Goal: Transaction & Acquisition: Book appointment/travel/reservation

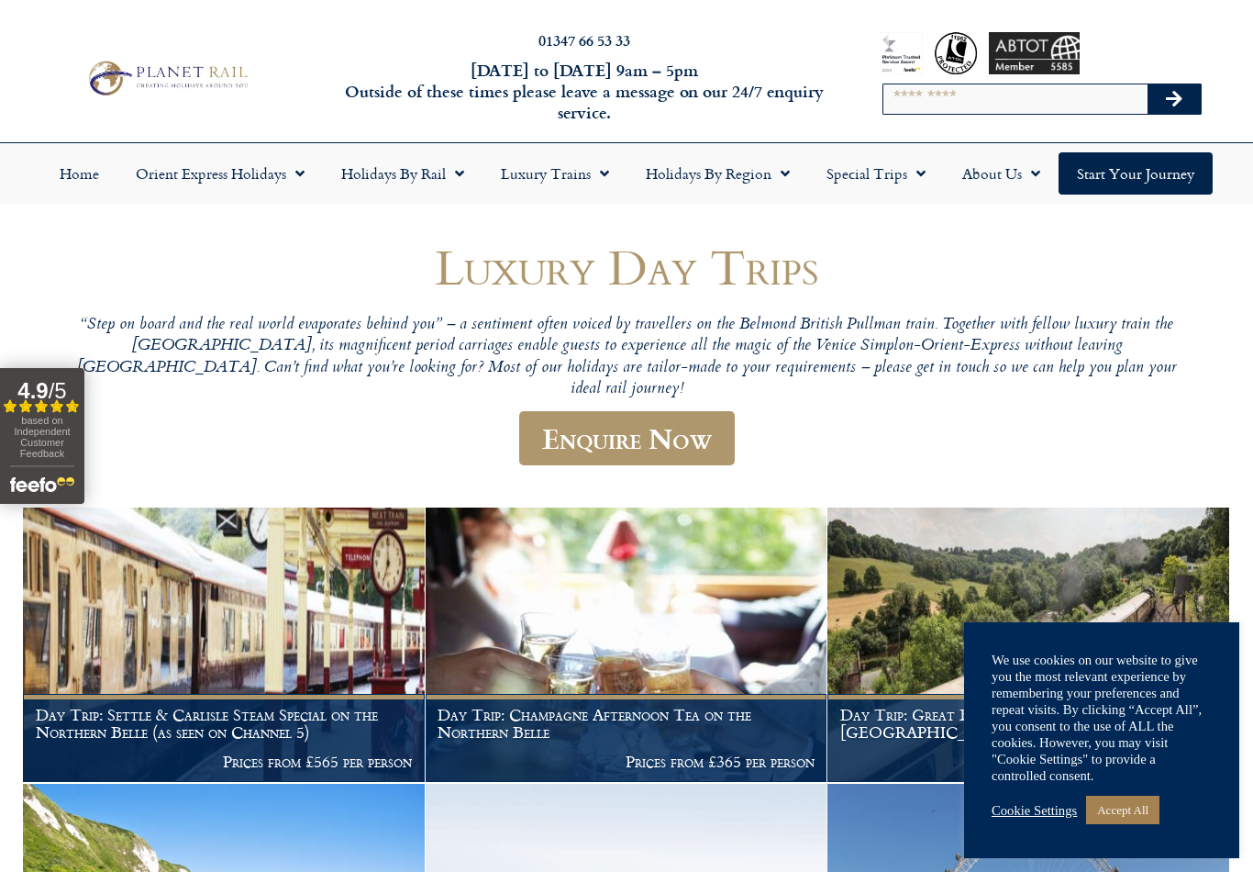
click at [1132, 817] on link "Accept All" at bounding box center [1122, 809] width 73 height 28
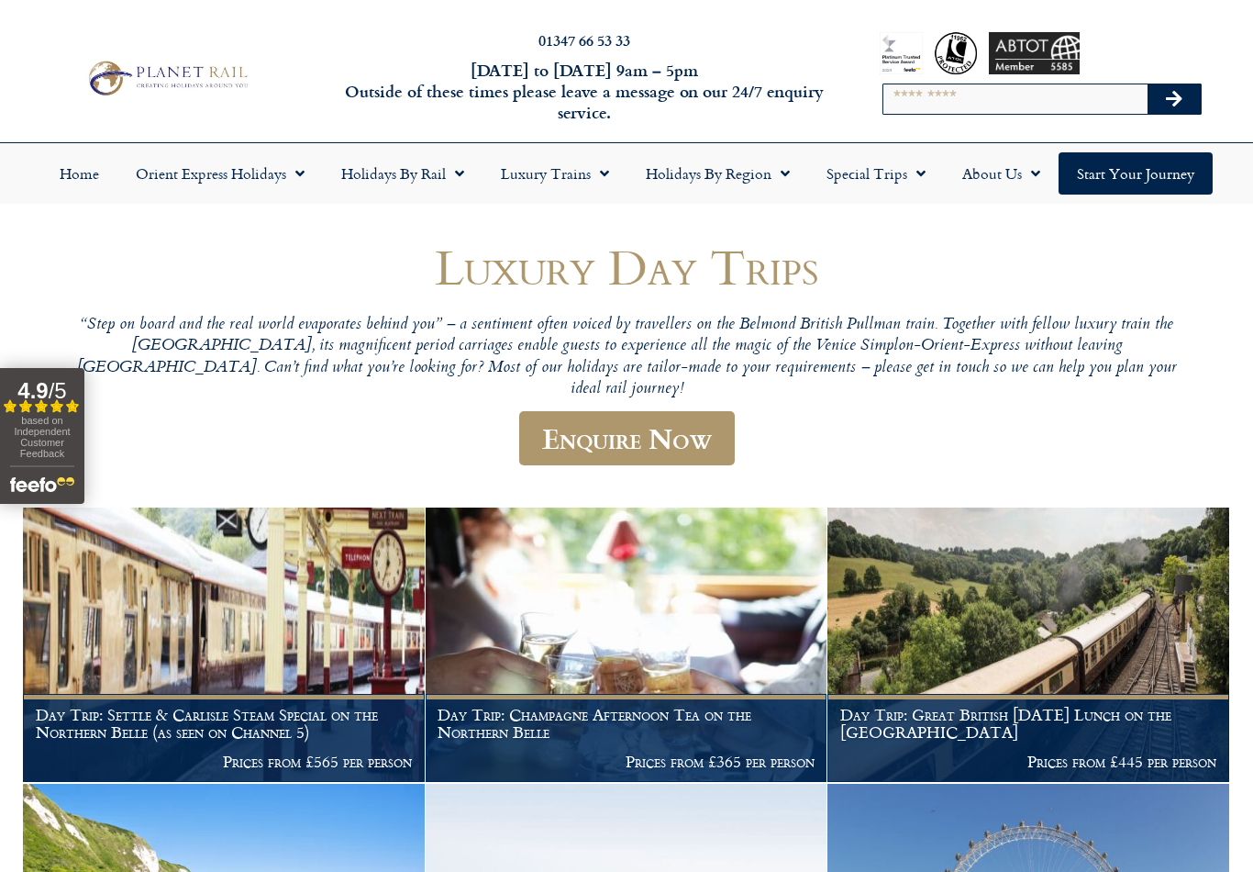
click at [703, 186] on link "Holidays by Region" at bounding box center [718, 173] width 181 height 42
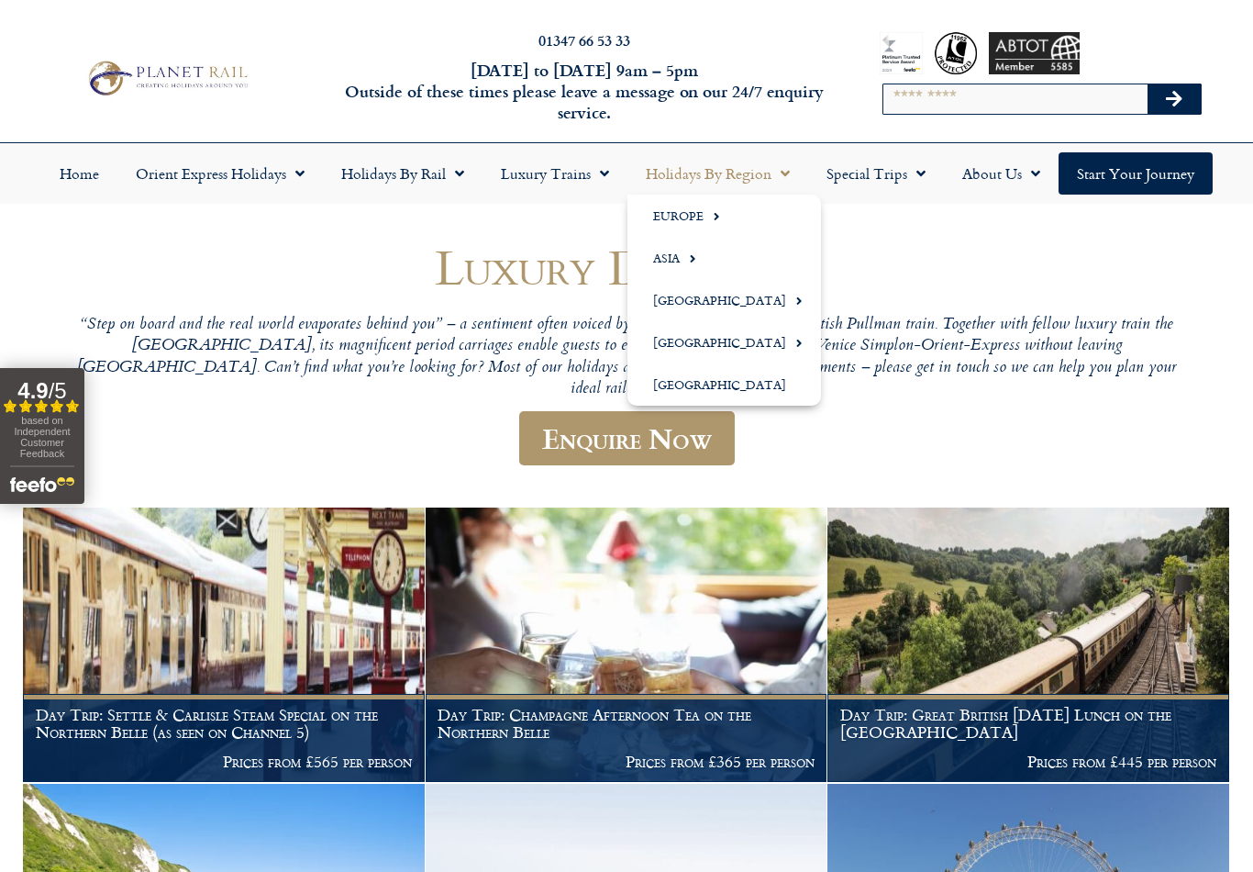
click at [719, 649] on img at bounding box center [627, 644] width 402 height 274
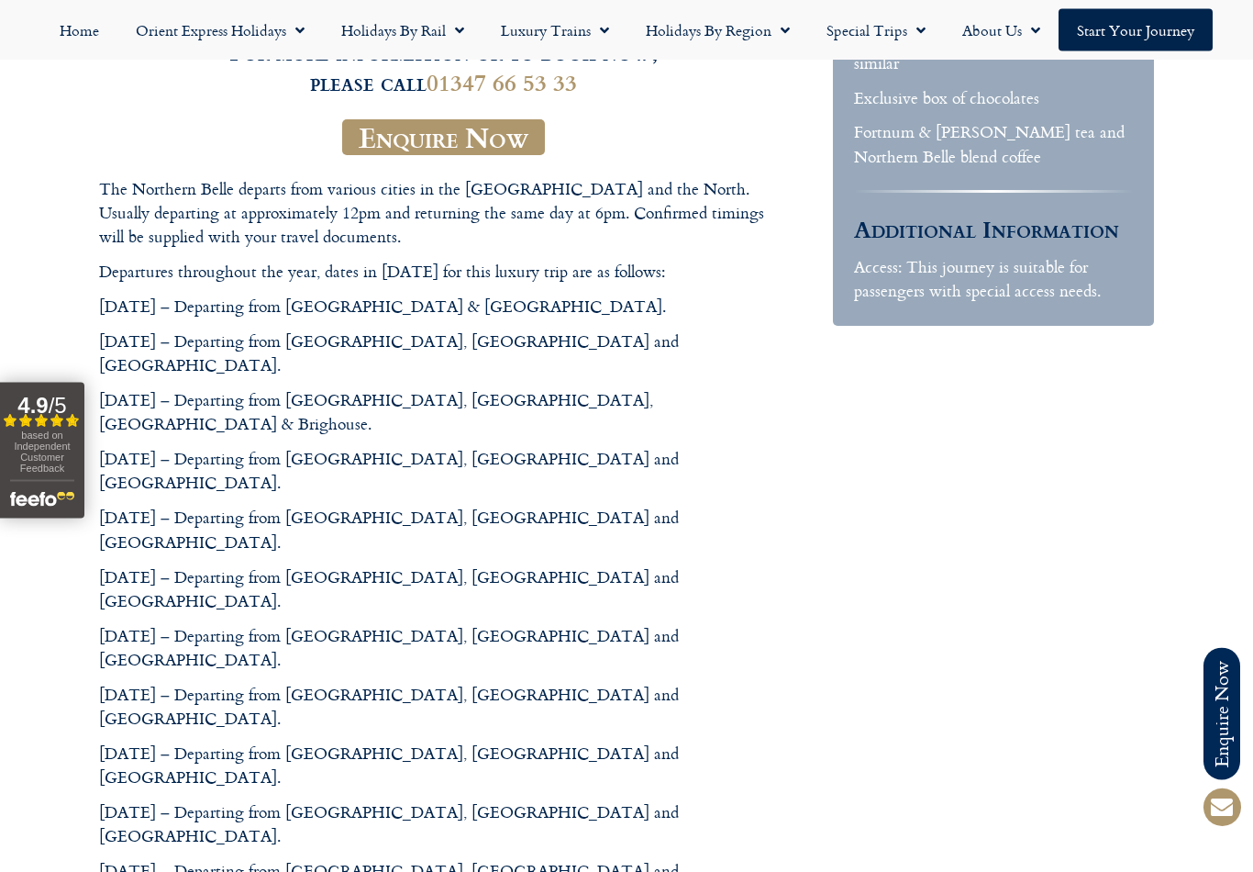
scroll to position [492, 0]
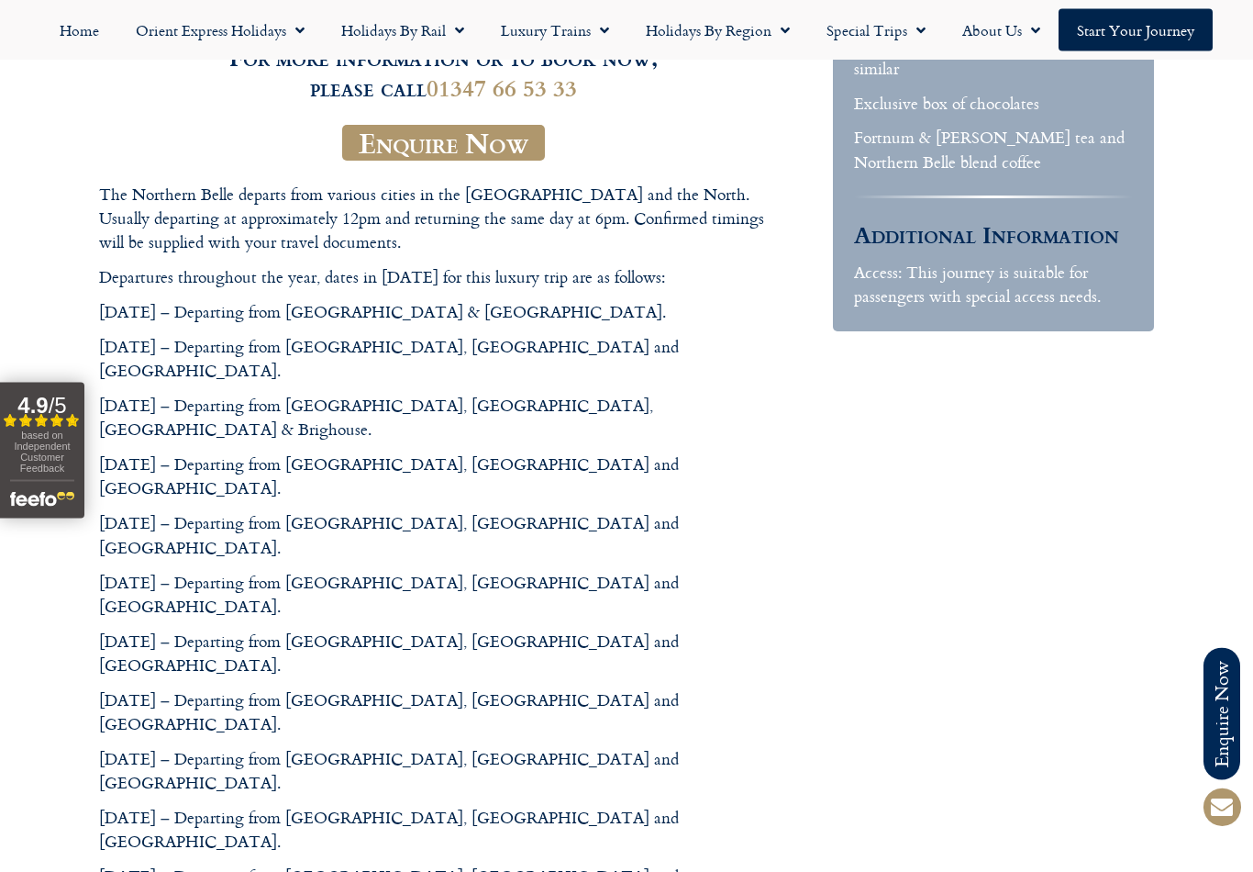
click at [88, 33] on link "Home" at bounding box center [79, 30] width 76 height 42
click at [97, 36] on link "Home" at bounding box center [79, 30] width 76 height 42
click at [706, 44] on link "Holidays by Region" at bounding box center [718, 30] width 181 height 42
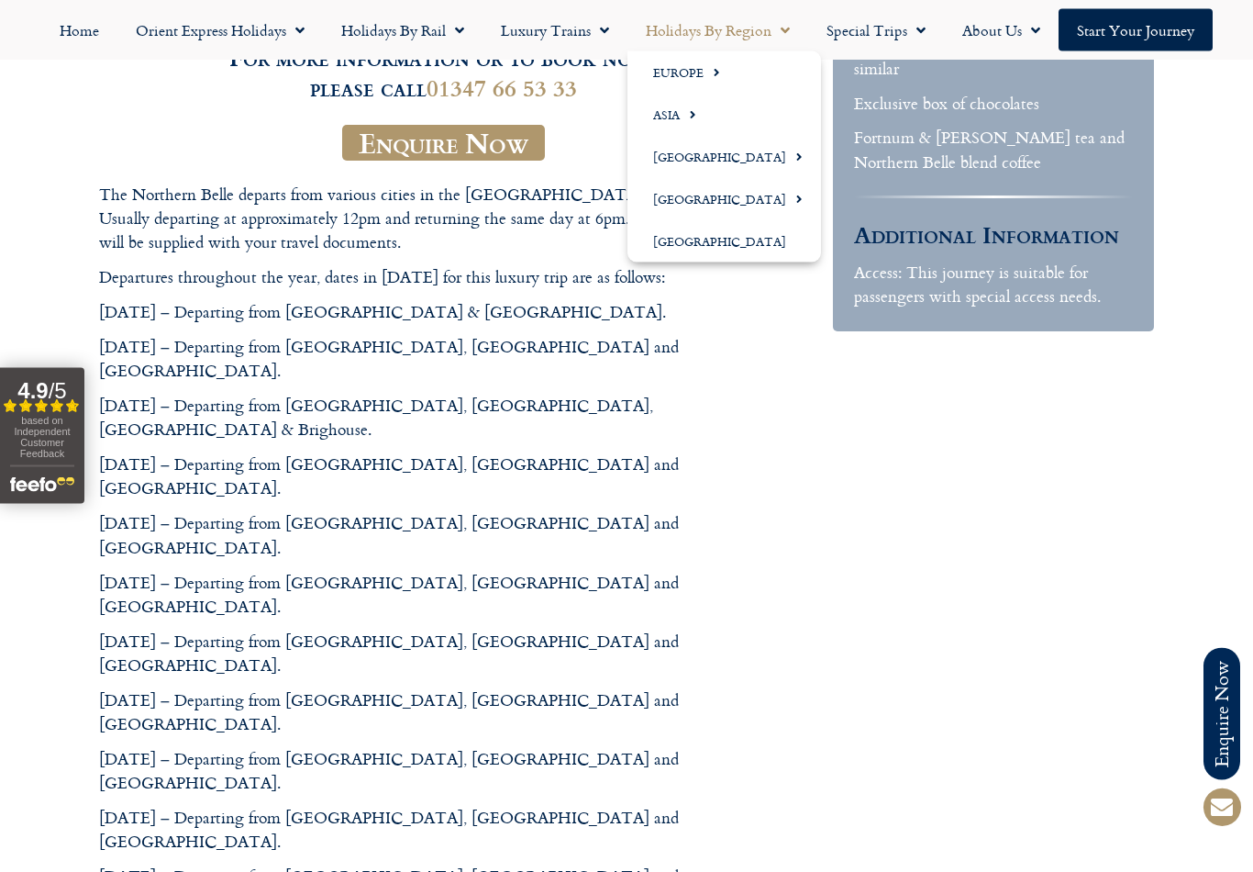
click at [699, 32] on link "Holidays by Region" at bounding box center [718, 30] width 181 height 42
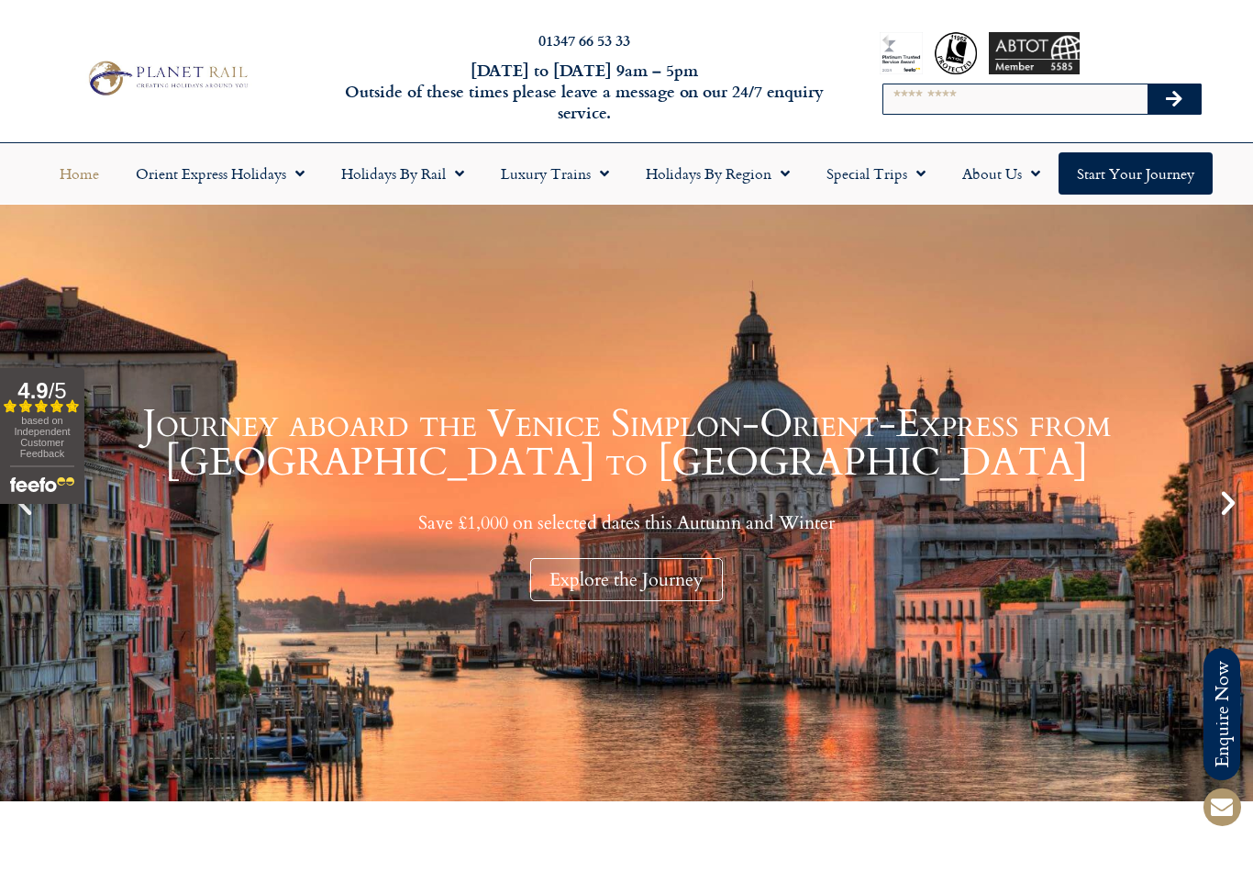
click at [734, 173] on link "Holidays by Region" at bounding box center [718, 173] width 181 height 42
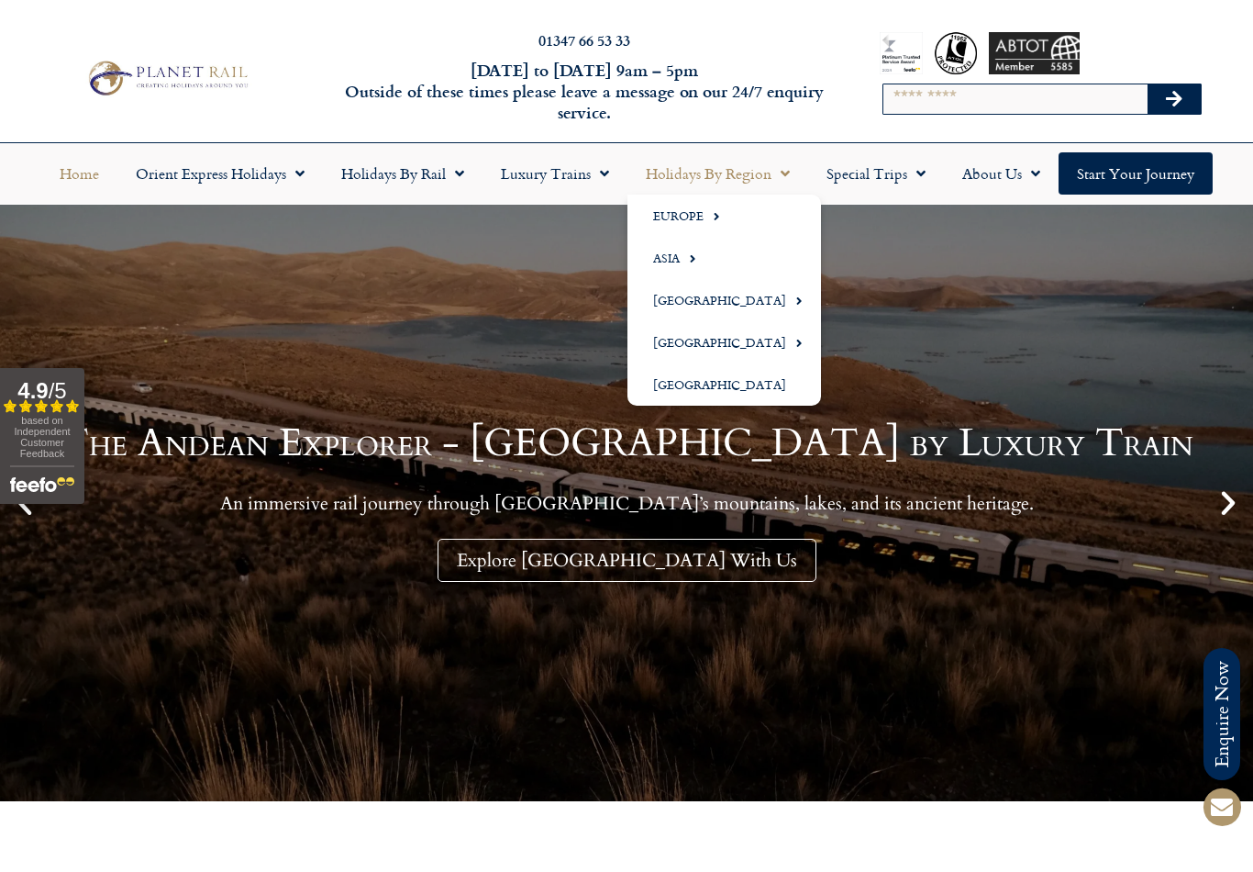
click at [686, 216] on link "Europe" at bounding box center [725, 215] width 194 height 42
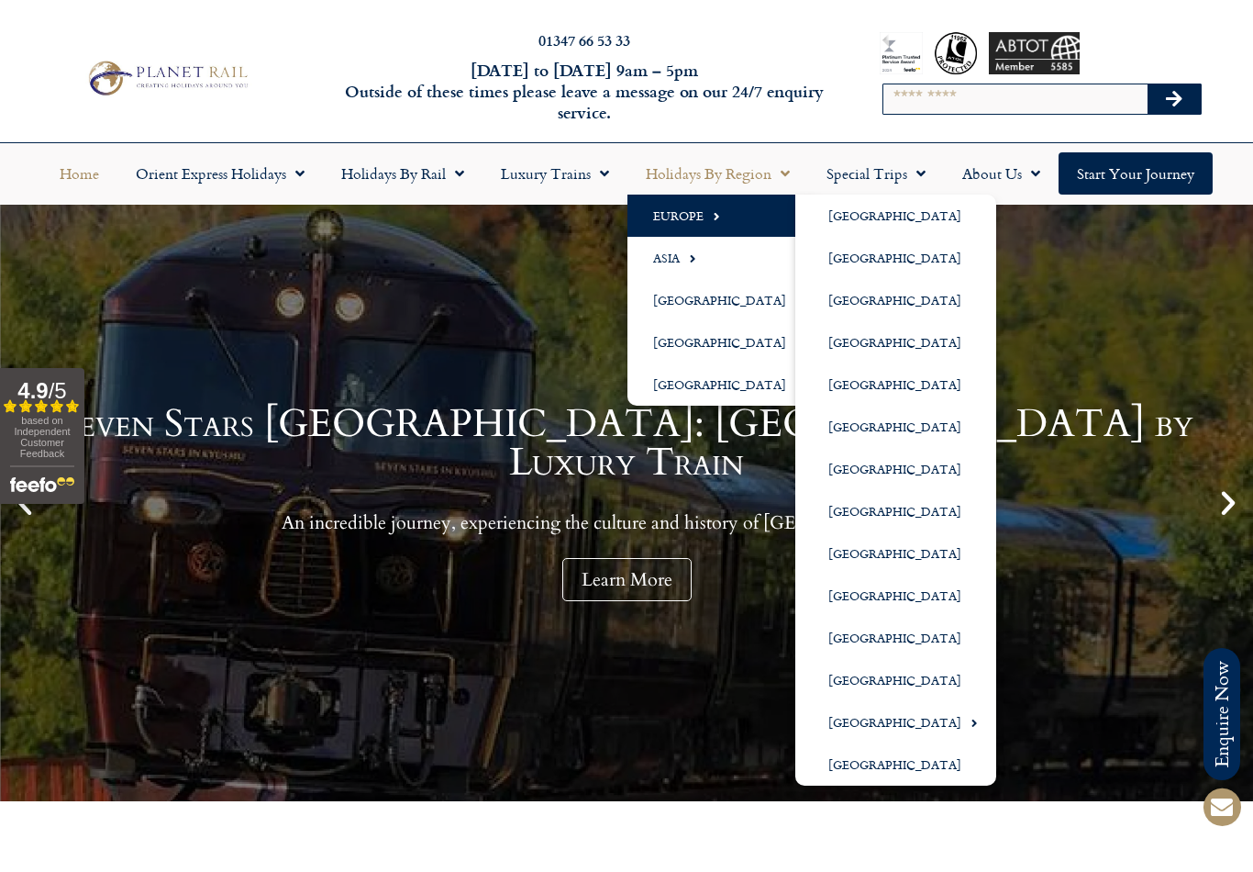
click at [881, 767] on link "[GEOGRAPHIC_DATA]" at bounding box center [895, 764] width 201 height 42
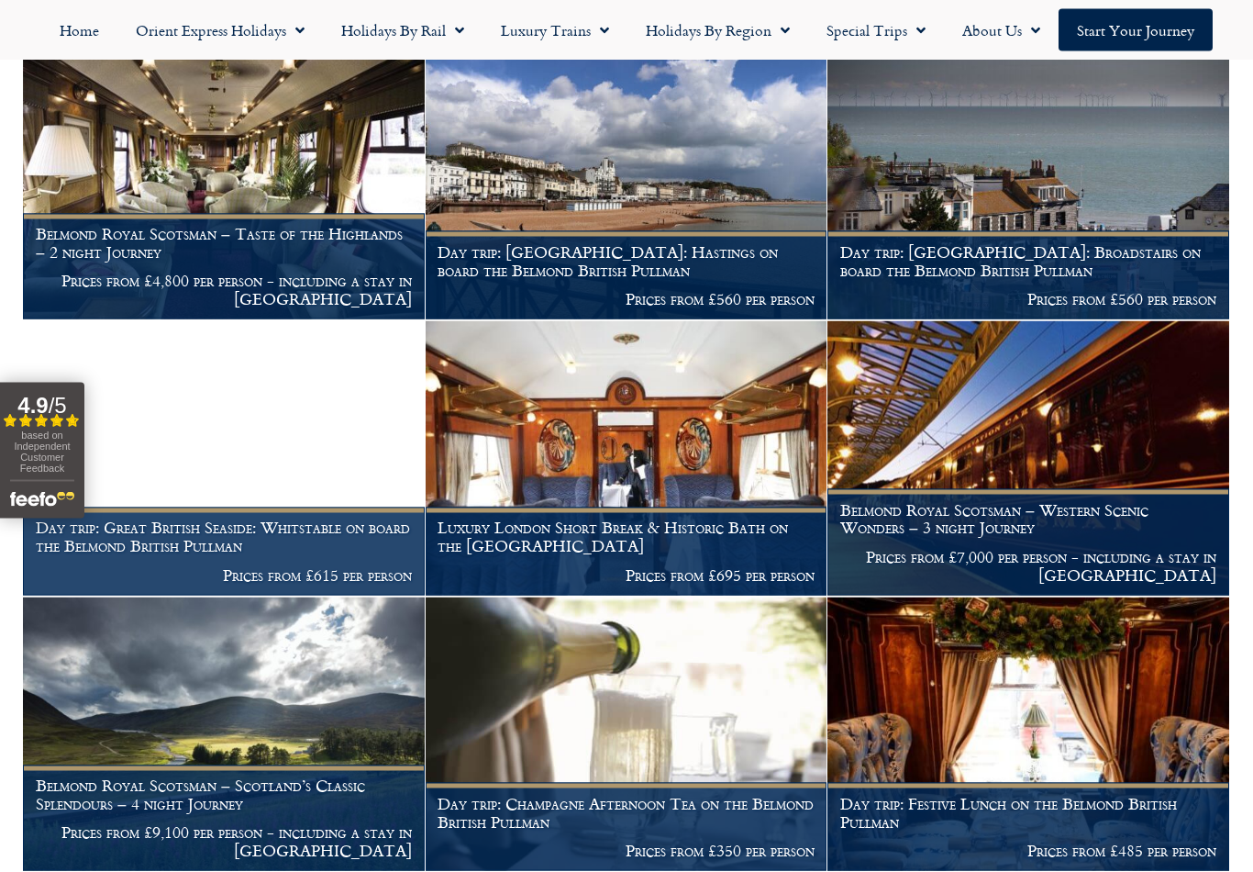
scroll to position [1523, 0]
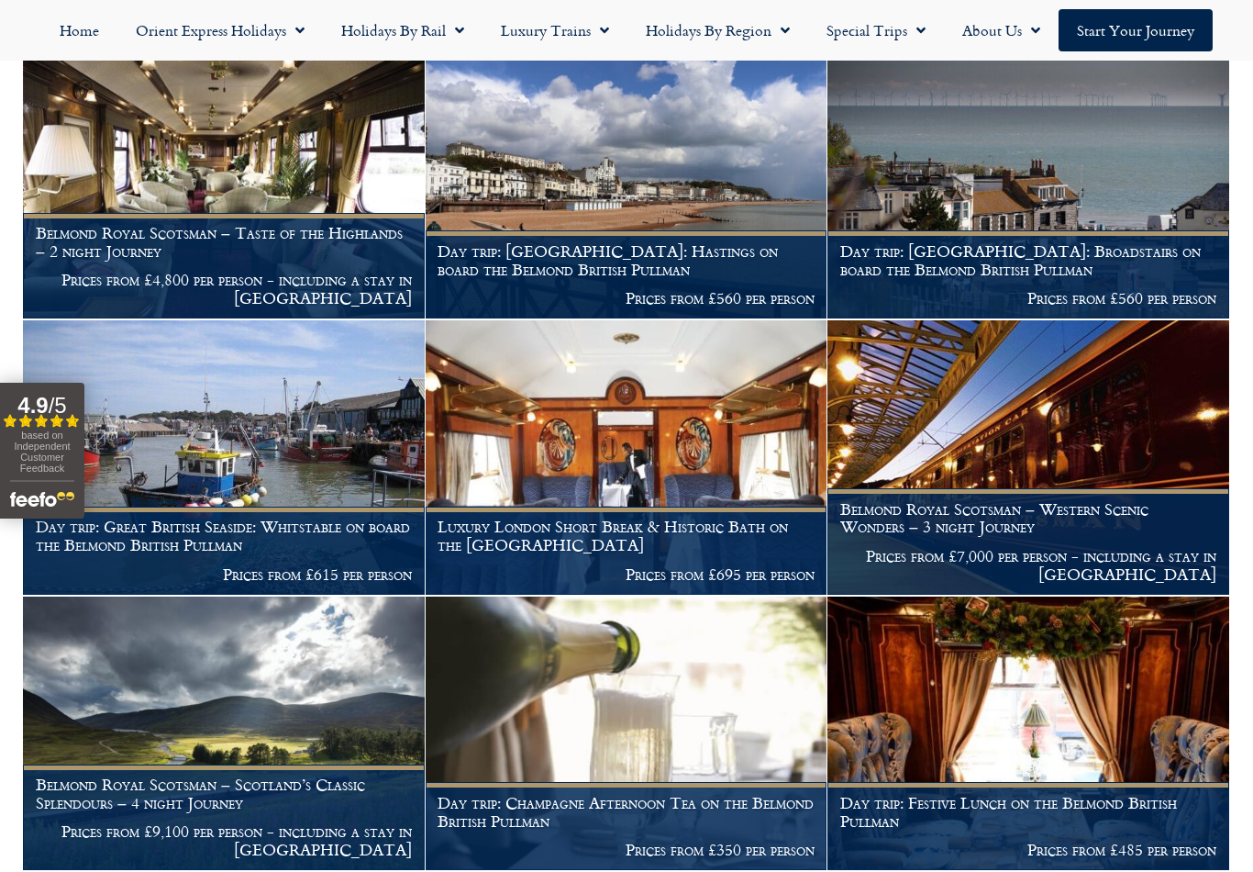
click at [1016, 271] on figcaption "Day trip: Great British Seaside: Broadstairs on board the Belmond British Pullm…" at bounding box center [1029, 274] width 402 height 88
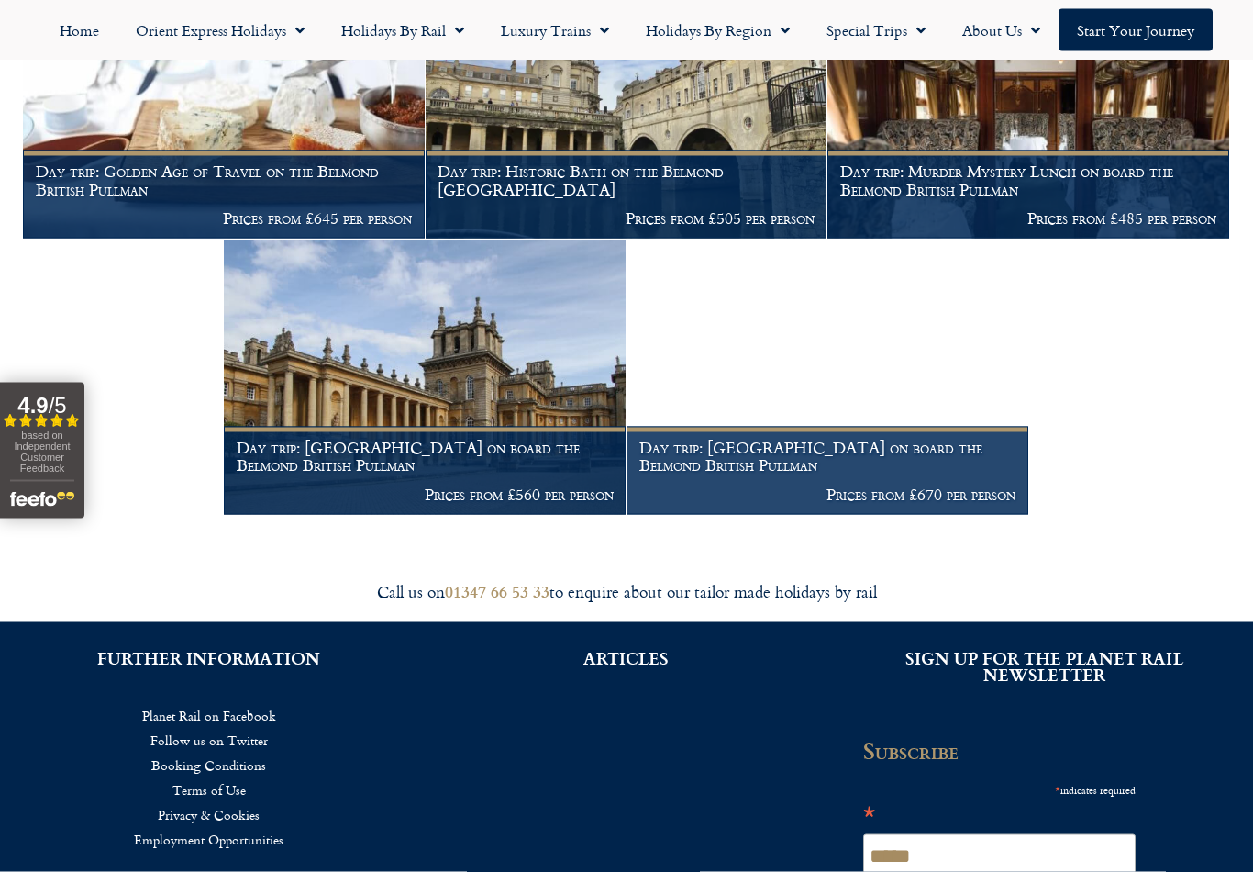
scroll to position [2707, 0]
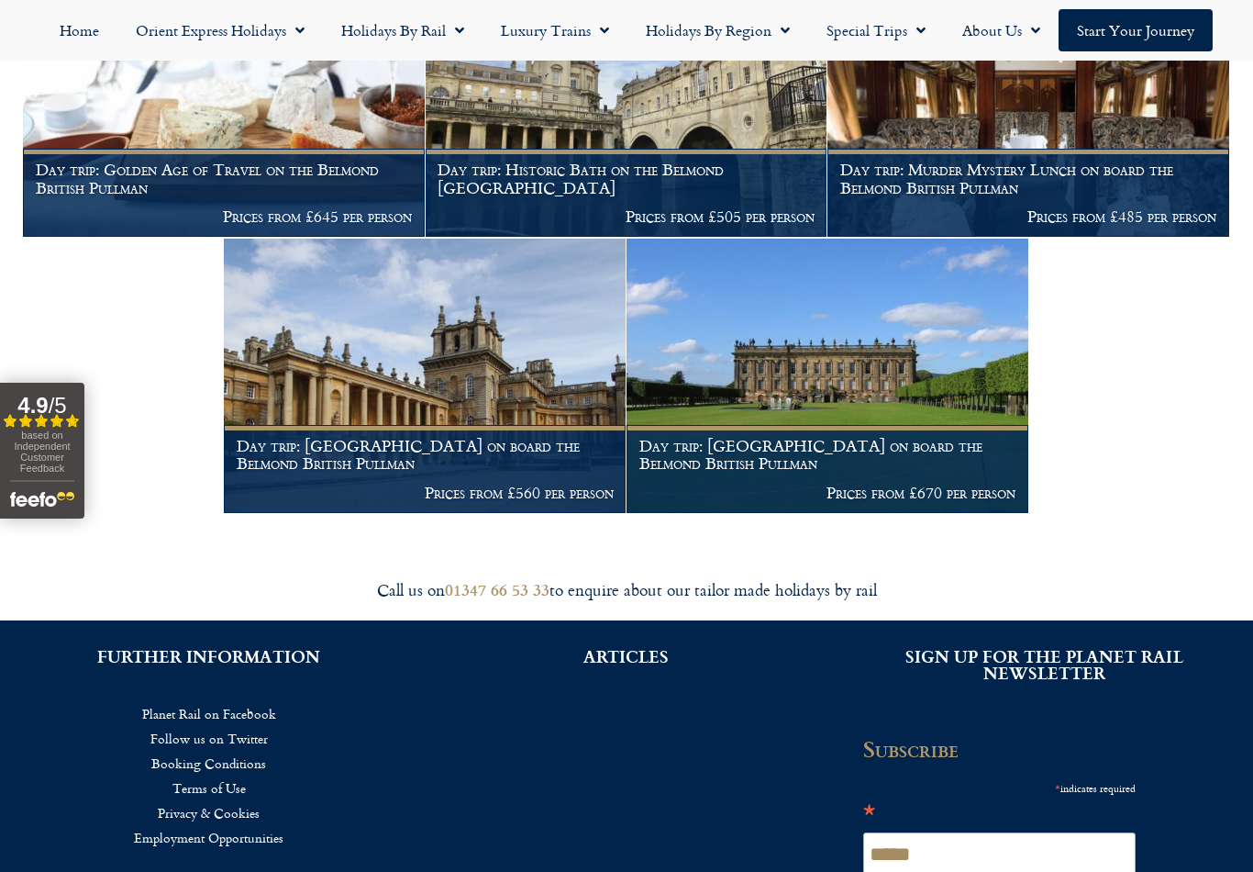
click at [471, 370] on img at bounding box center [425, 376] width 402 height 274
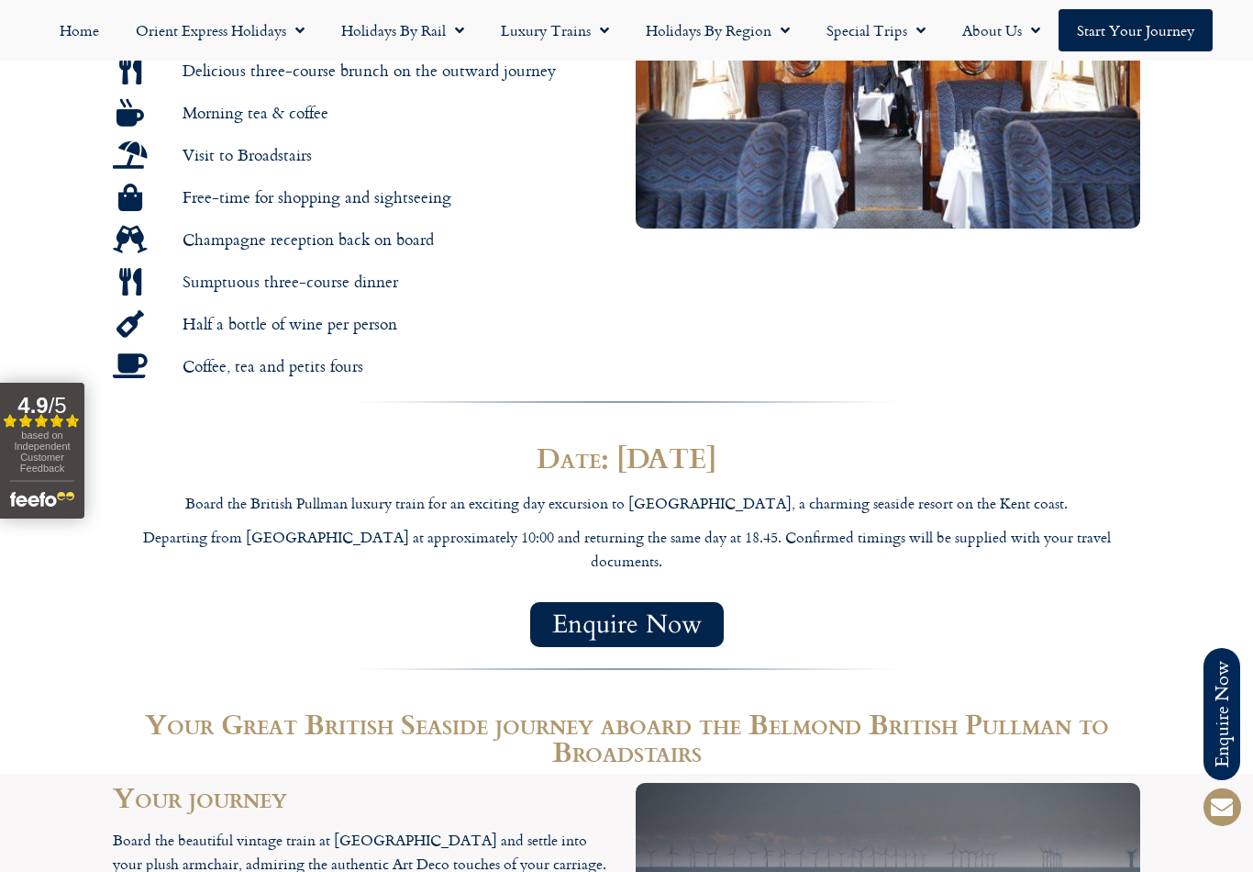
scroll to position [1282, 0]
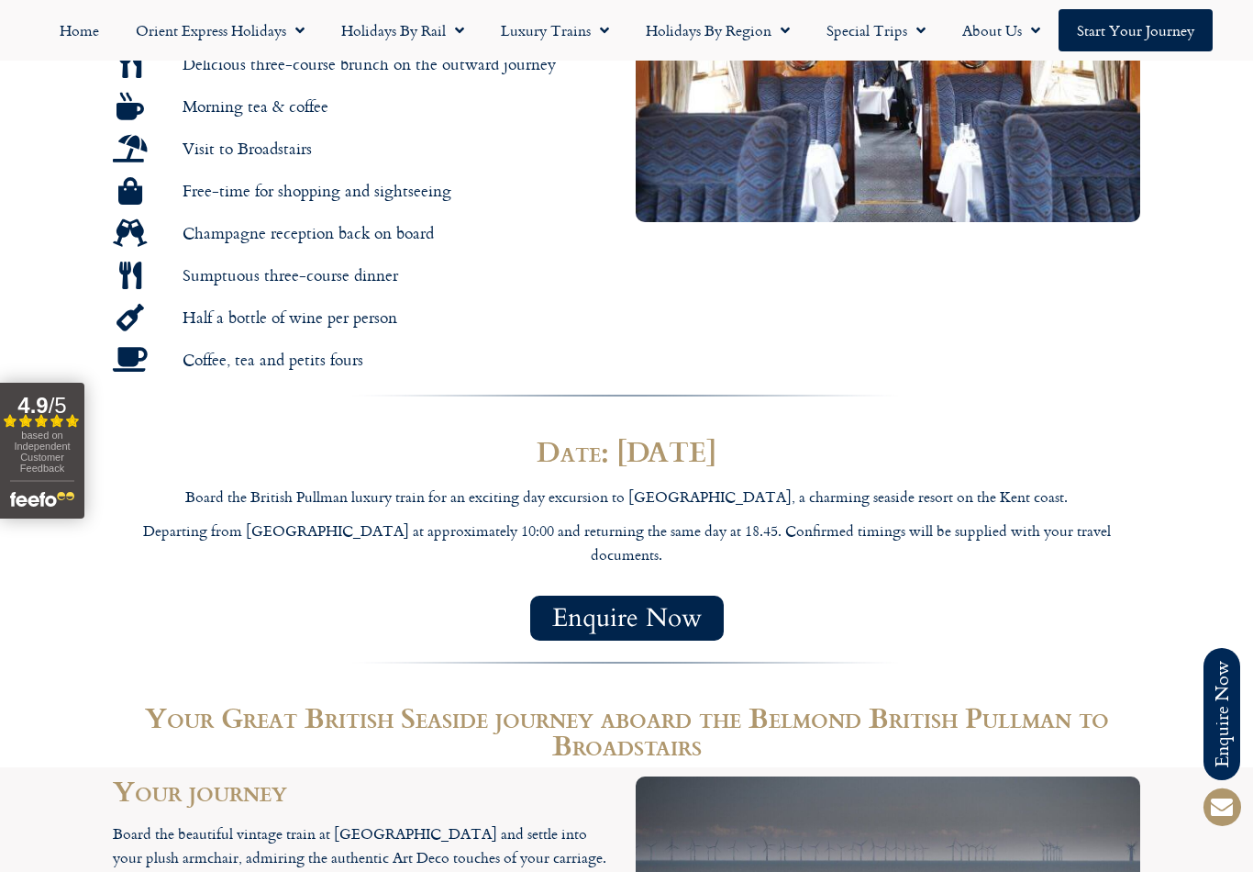
click at [692, 606] on span "Enquire Now" at bounding box center [627, 617] width 150 height 23
click at [629, 606] on span "Enquire Now" at bounding box center [627, 617] width 150 height 23
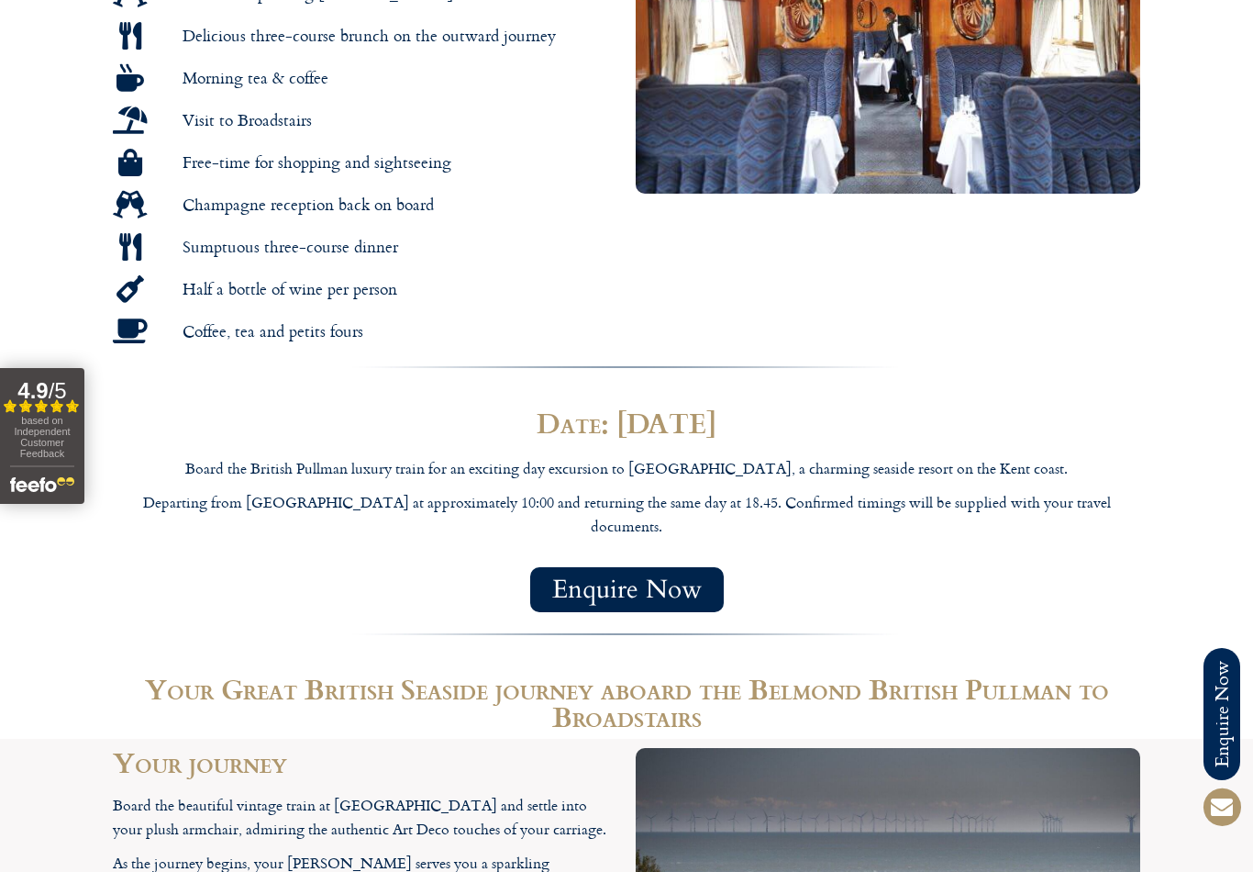
scroll to position [1310, 0]
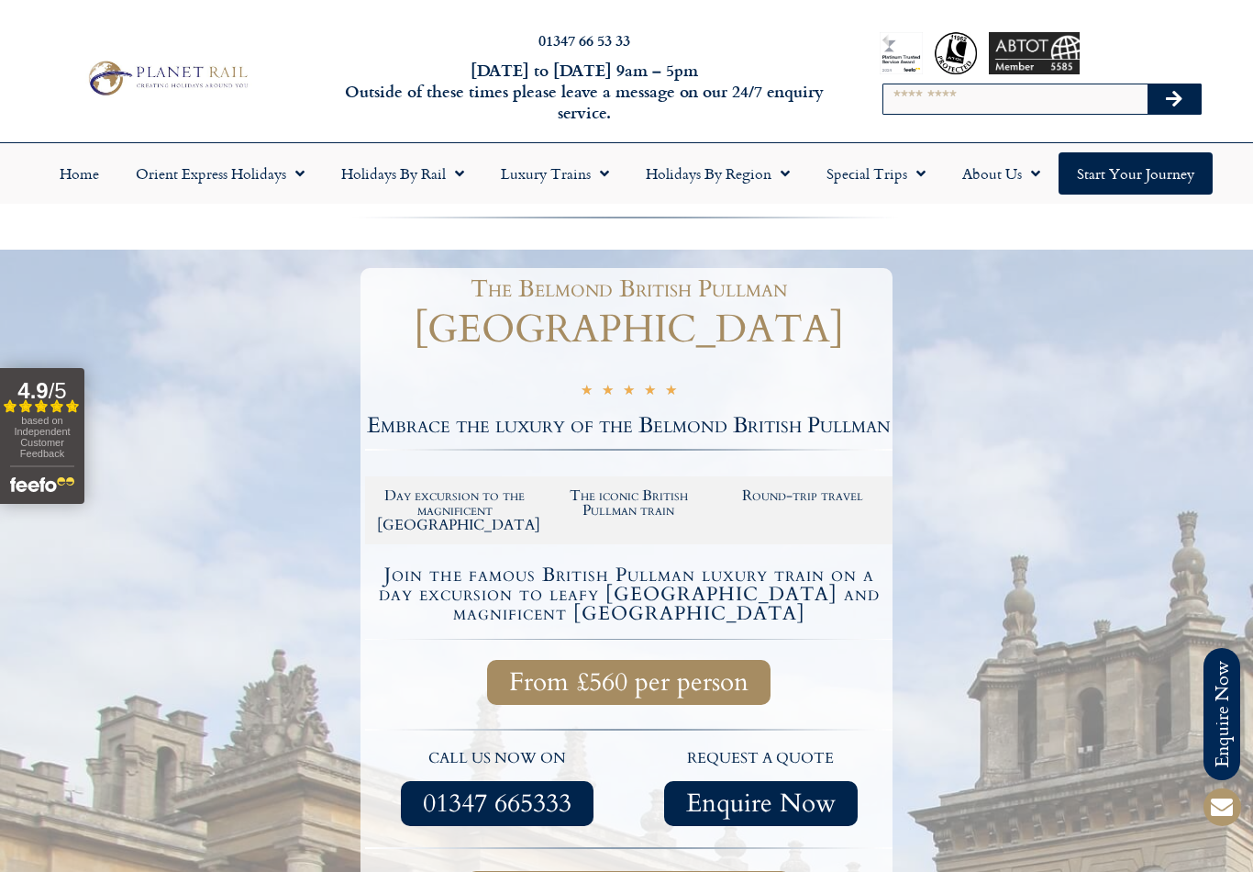
click at [867, 178] on link "Special Trips" at bounding box center [876, 173] width 136 height 42
click at [923, 218] on link "Latest Experiences" at bounding box center [897, 215] width 178 height 42
